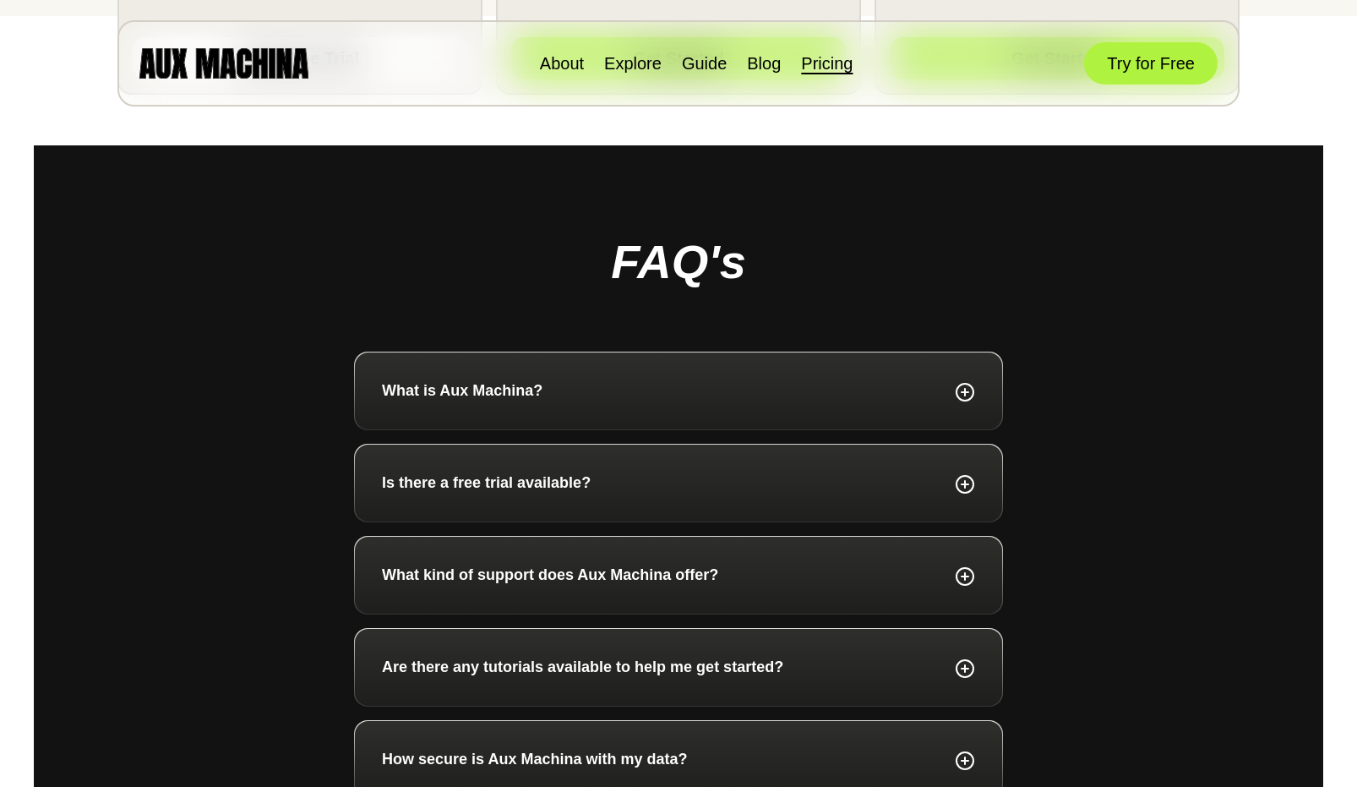
scroll to position [905, 0]
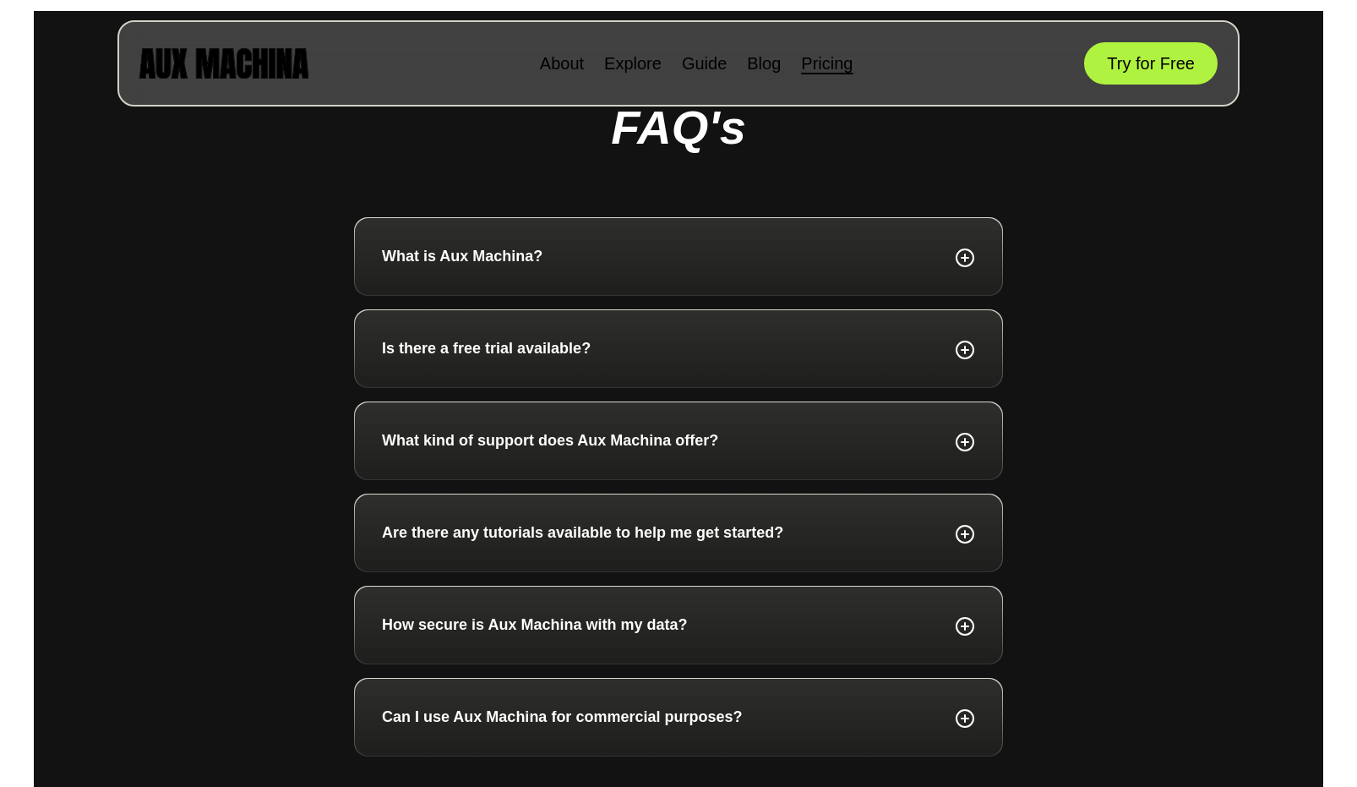
click at [608, 349] on div "Is there a free trial available?" at bounding box center [678, 348] width 593 height 23
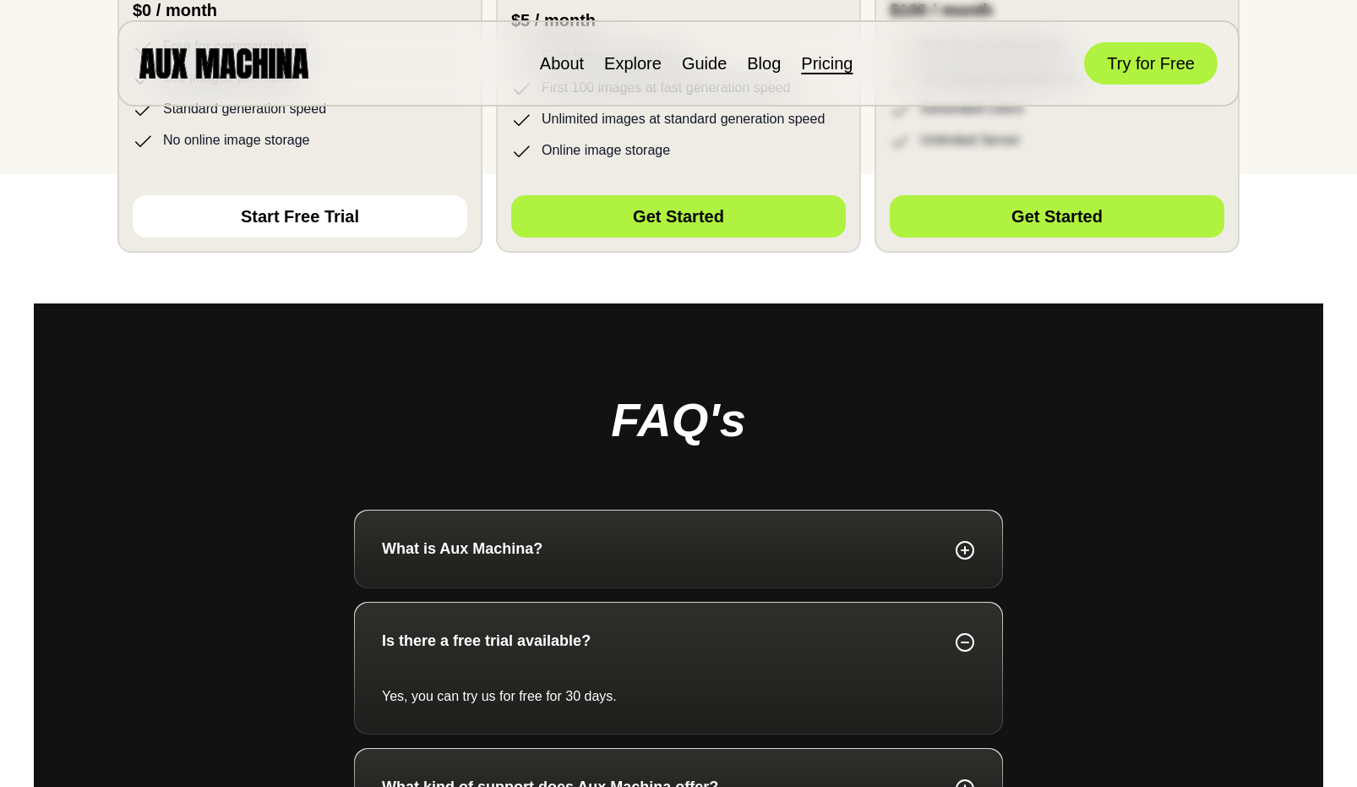
scroll to position [104, 0]
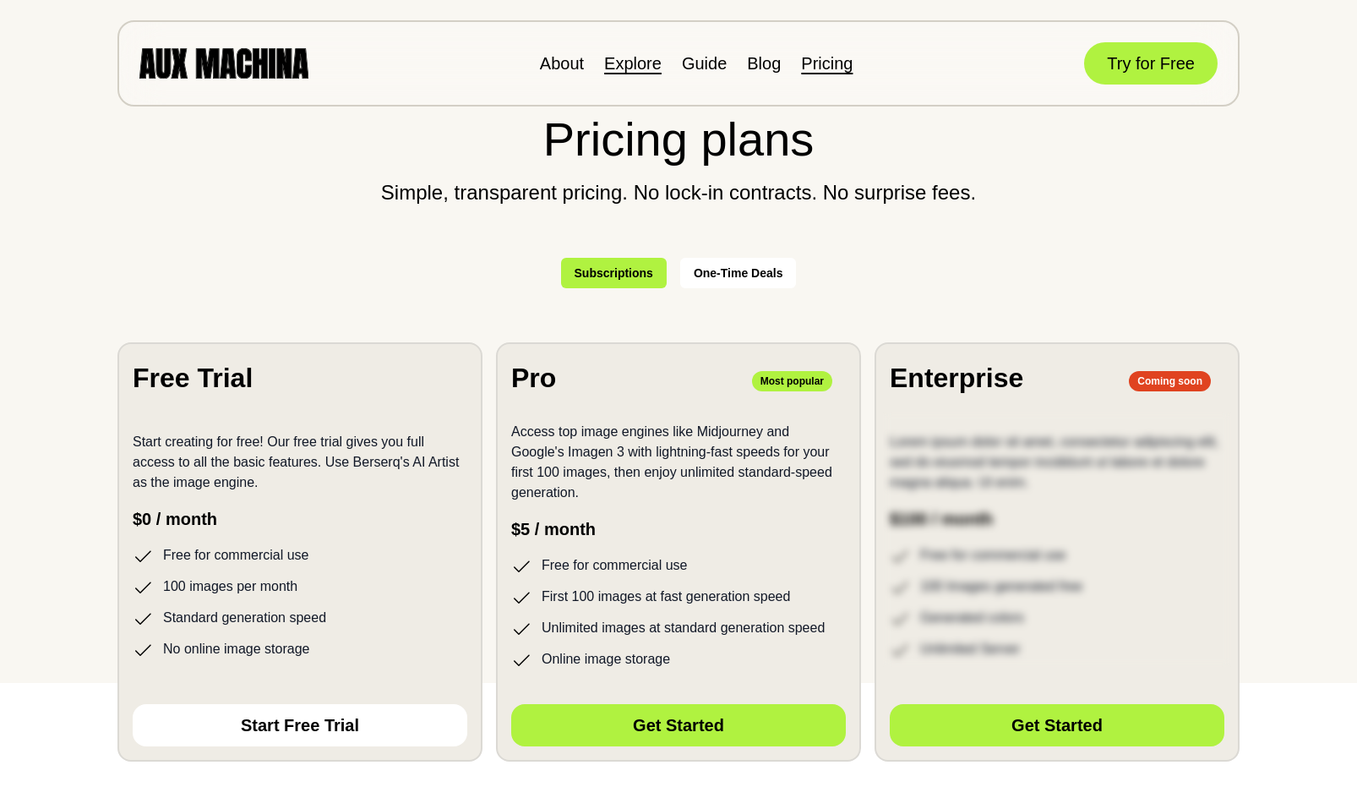
click at [645, 69] on link "Explore" at bounding box center [632, 63] width 57 height 19
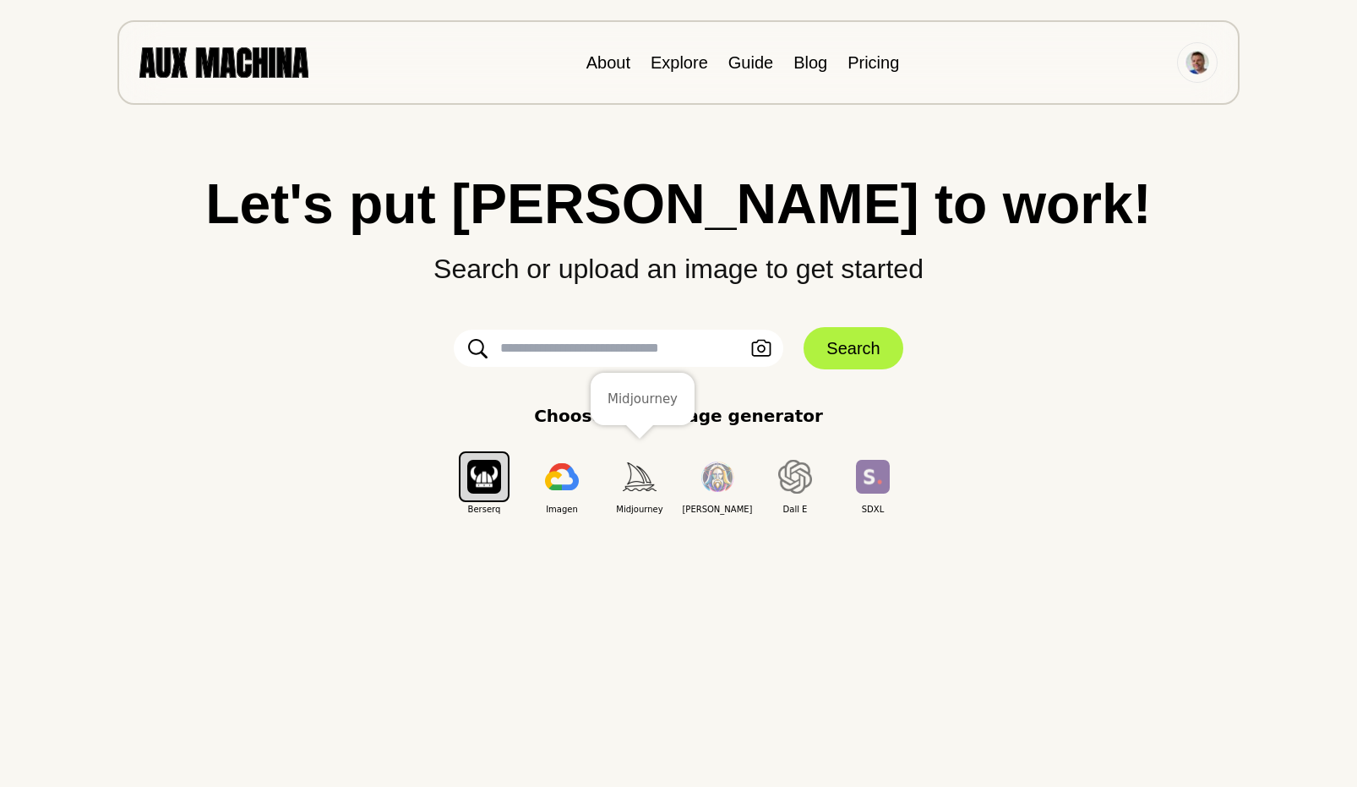
click at [637, 488] on img "button" at bounding box center [640, 476] width 34 height 28
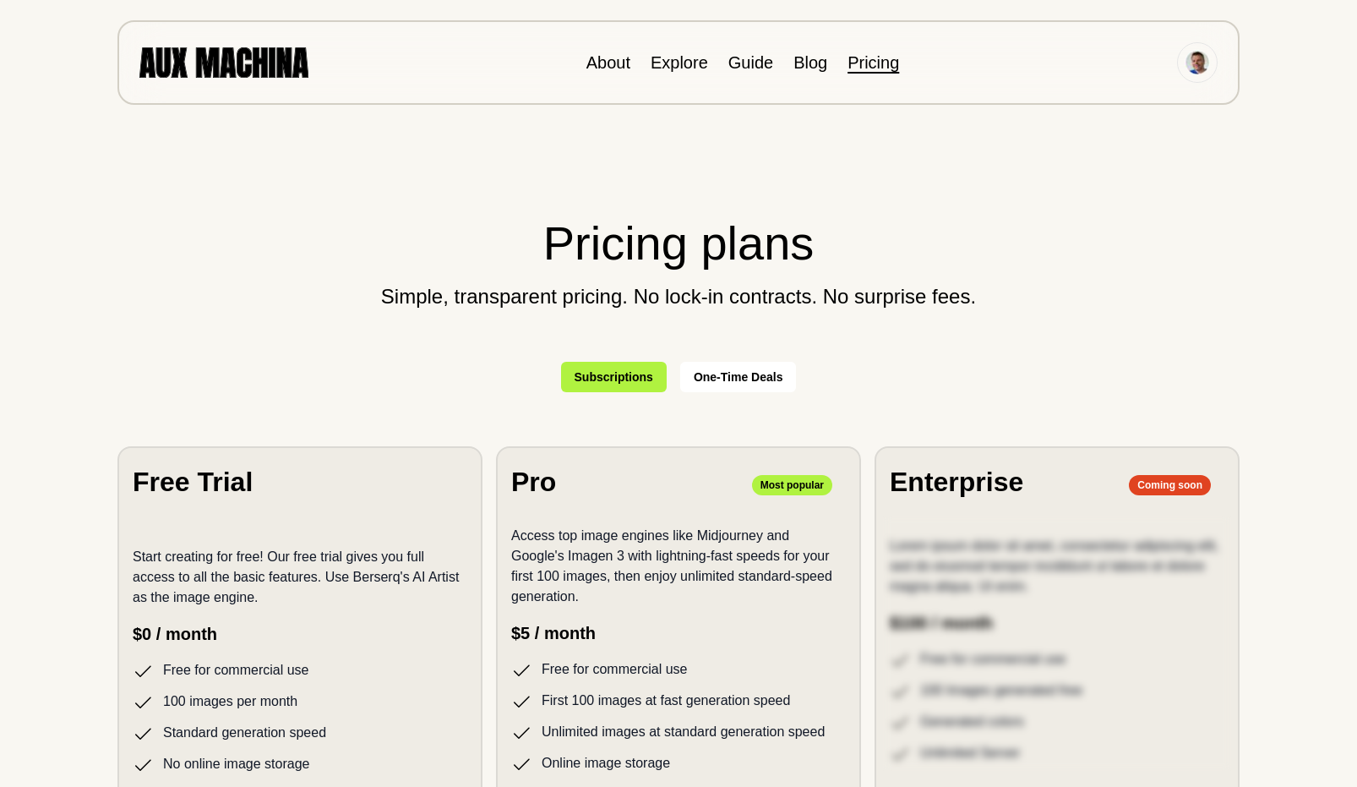
click at [254, 57] on img at bounding box center [223, 62] width 169 height 30
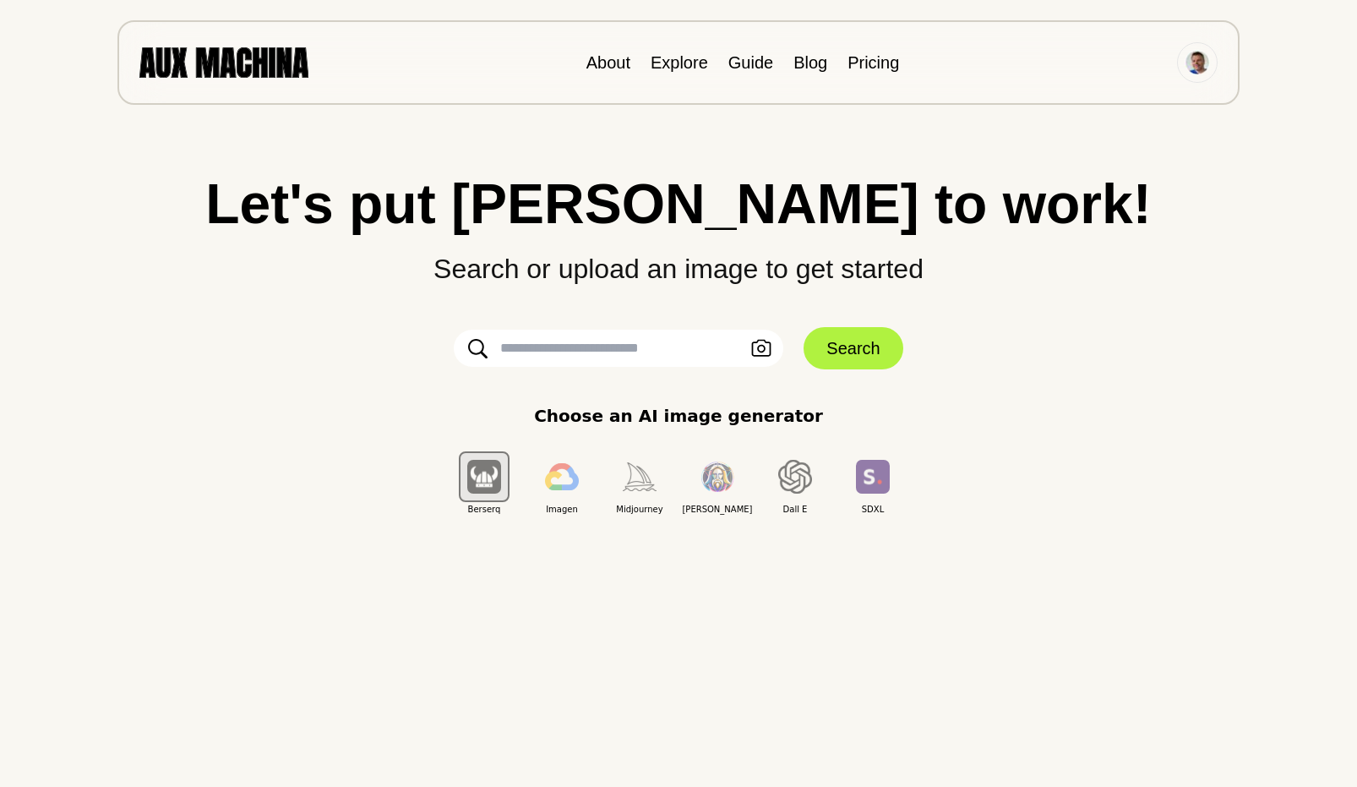
click at [573, 348] on input "text" at bounding box center [619, 348] width 330 height 37
drag, startPoint x: 577, startPoint y: 353, endPoint x: 568, endPoint y: 346, distance: 12.0
click at [576, 352] on input "text" at bounding box center [619, 348] width 330 height 37
paste input "**********"
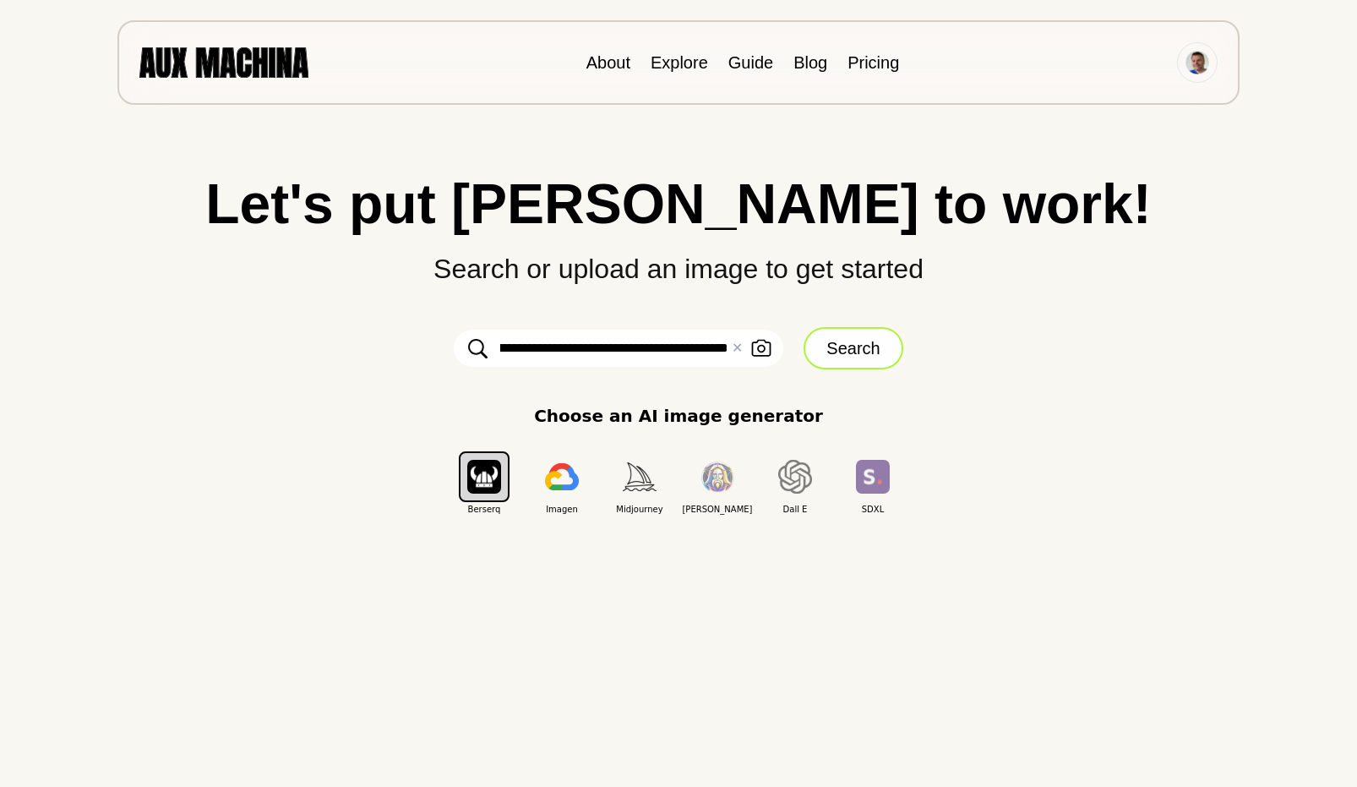
type input "**********"
click at [859, 346] on button "Search" at bounding box center [853, 348] width 99 height 42
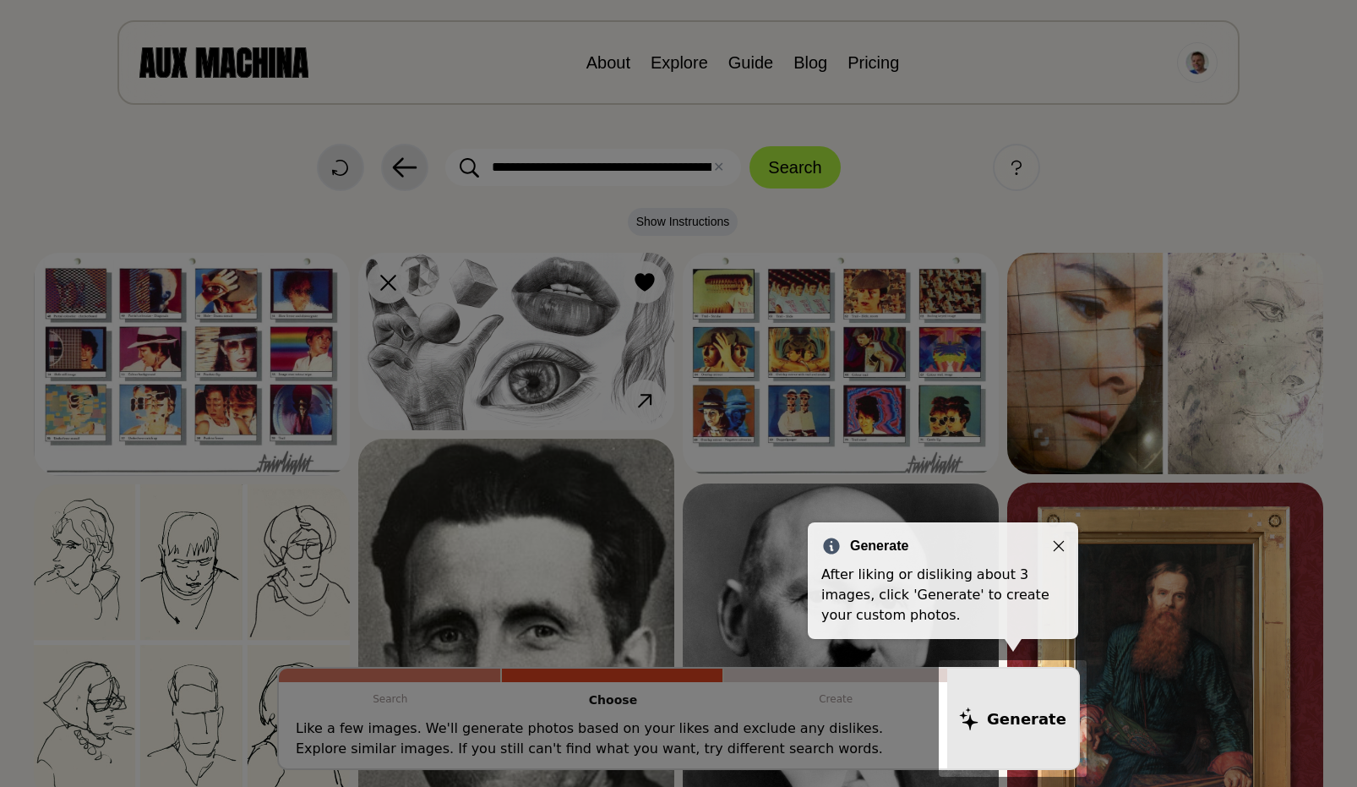
click at [1056, 548] on icon "Close" at bounding box center [1059, 546] width 12 height 12
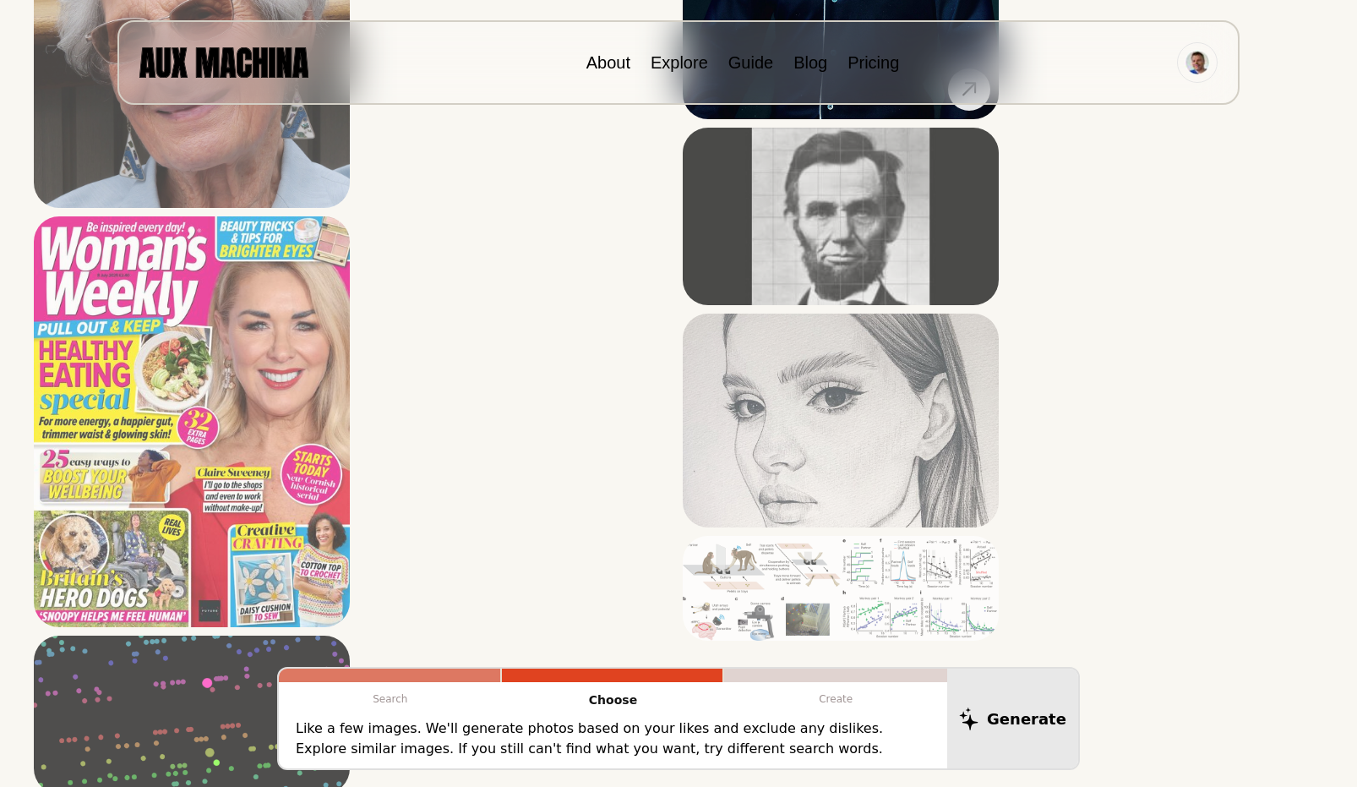
scroll to position [5479, 0]
